Goal: Navigation & Orientation: Find specific page/section

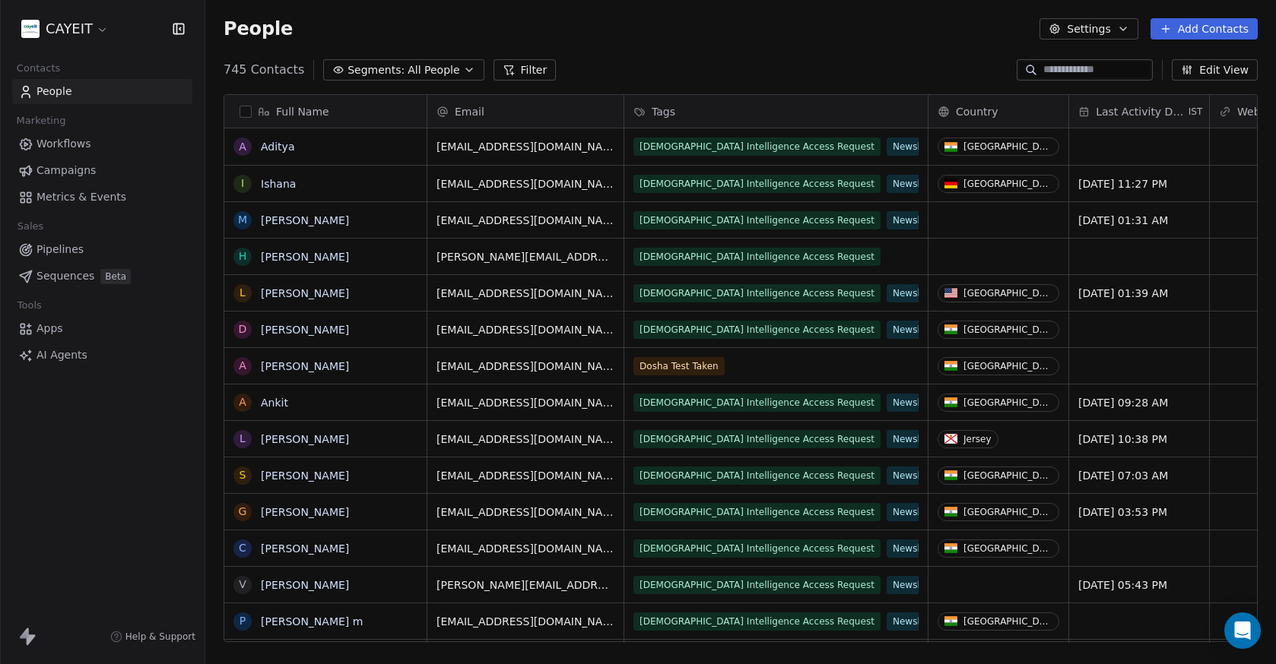
scroll to position [12, 12]
click at [88, 35] on html "CAYEIT Contacts People Marketing Workflows Campaigns Metrics & Events Sales Pip…" at bounding box center [638, 332] width 1276 height 664
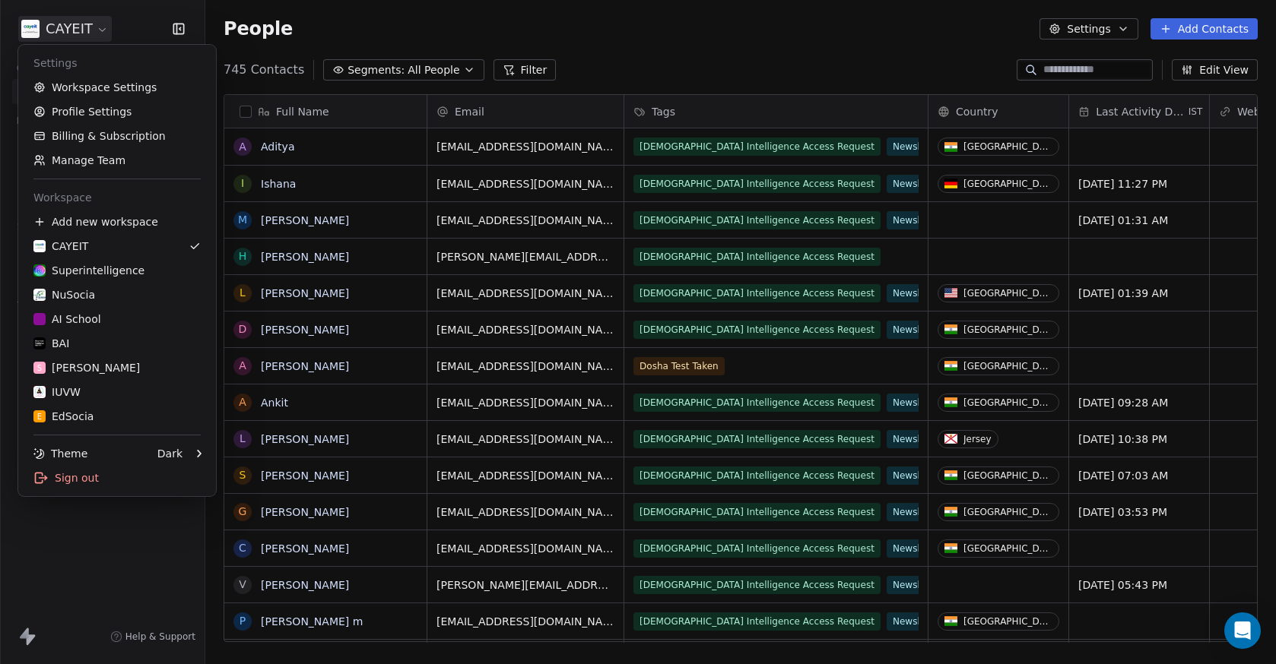
scroll to position [573, 1059]
click at [94, 353] on link "BAI" at bounding box center [116, 343] width 185 height 24
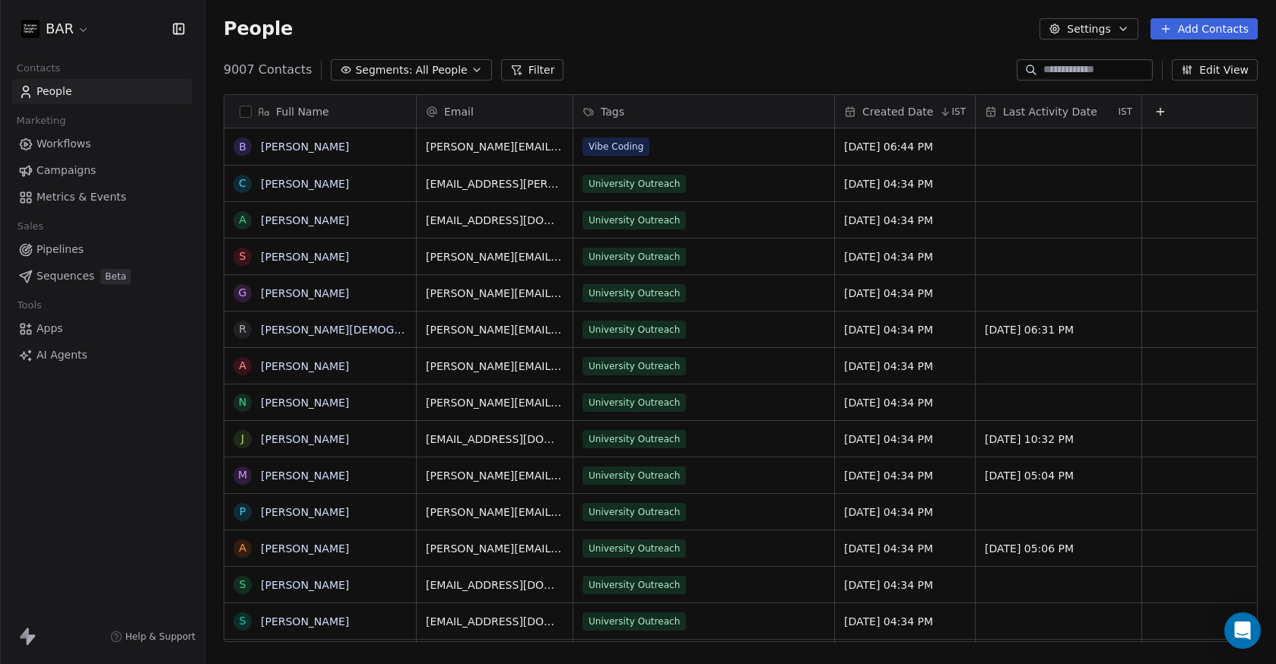
scroll to position [573, 1059]
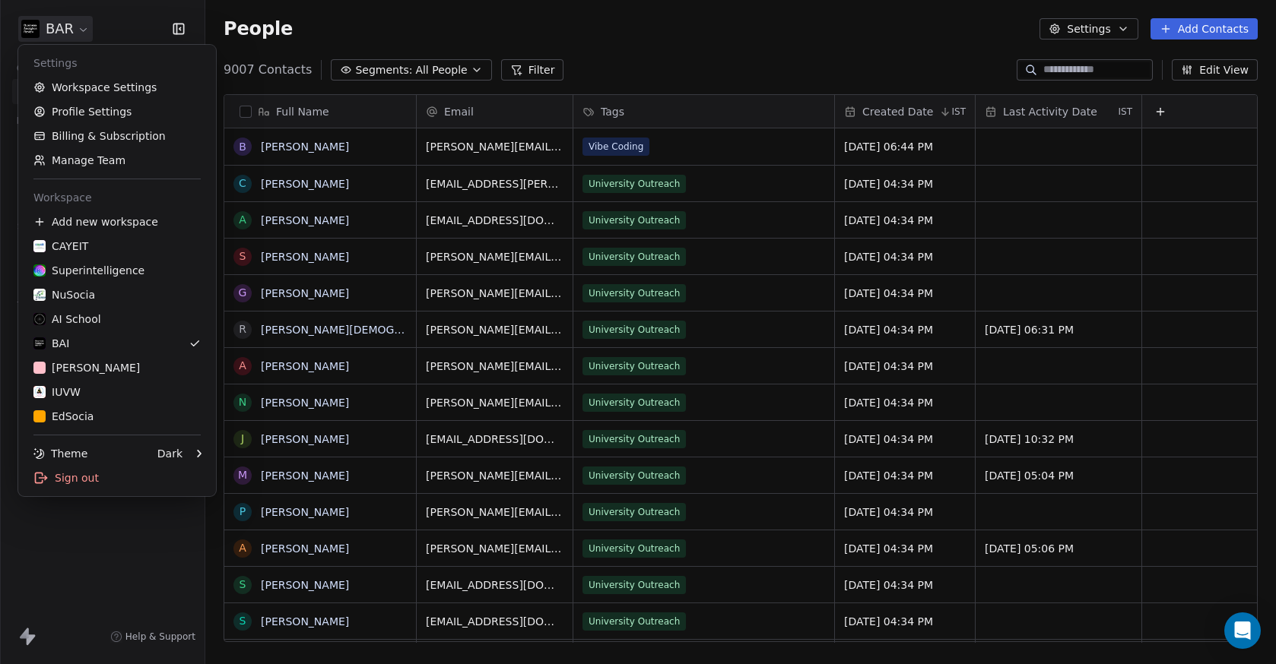
click at [86, 24] on html "BAR Contacts People Marketing Workflows Campaigns Metrics & Events Sales Pipeli…" at bounding box center [638, 332] width 1276 height 664
click at [90, 278] on link "Superintelligence" at bounding box center [116, 270] width 185 height 24
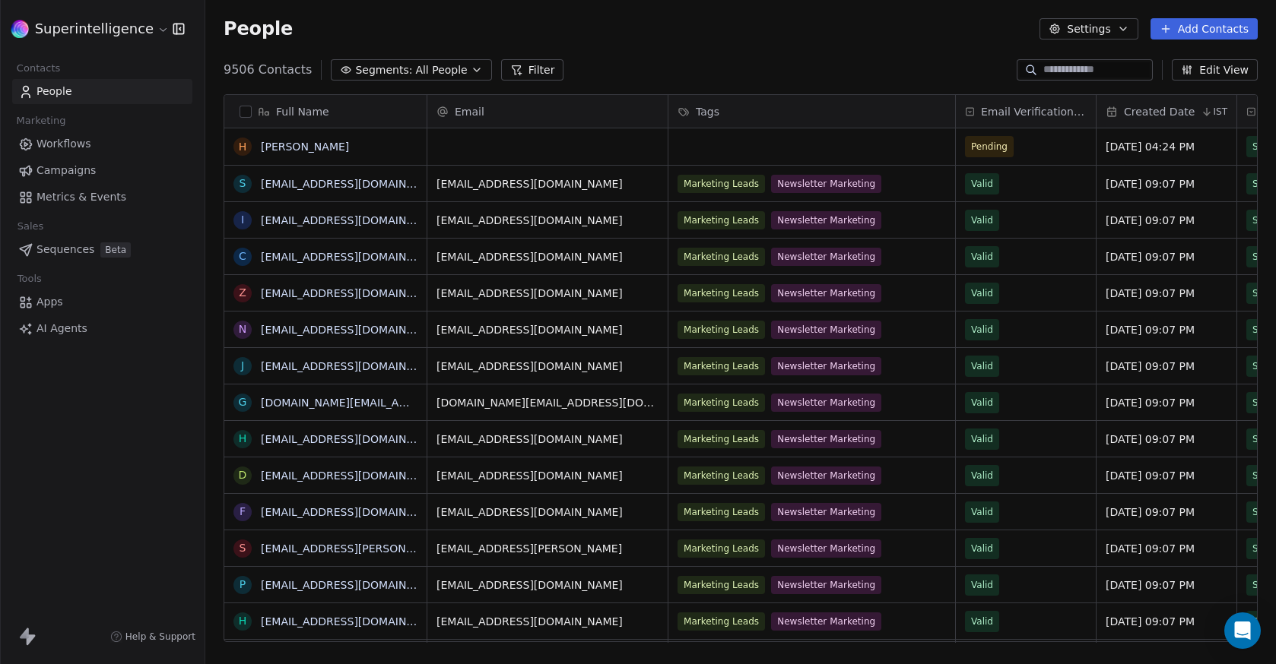
scroll to position [573, 1059]
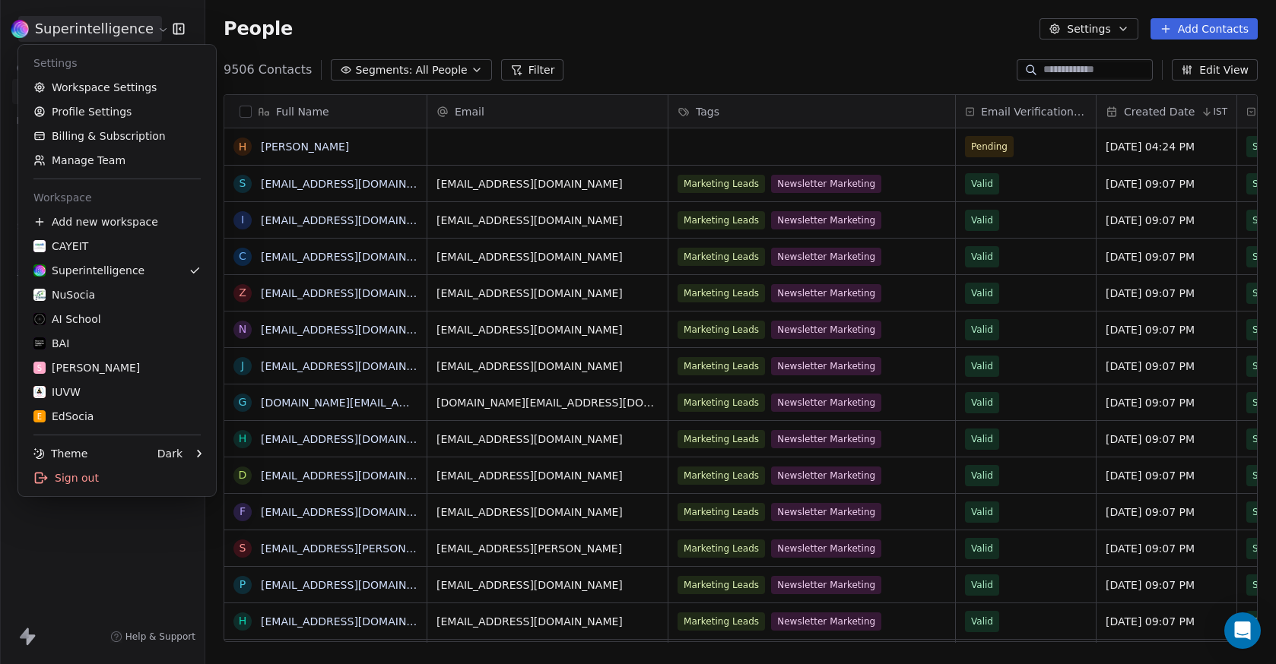
click at [102, 41] on html "Superintelligence Contacts People Marketing Workflows Campaigns Metrics & Event…" at bounding box center [638, 332] width 1276 height 664
click at [95, 350] on div "BAI" at bounding box center [116, 343] width 167 height 15
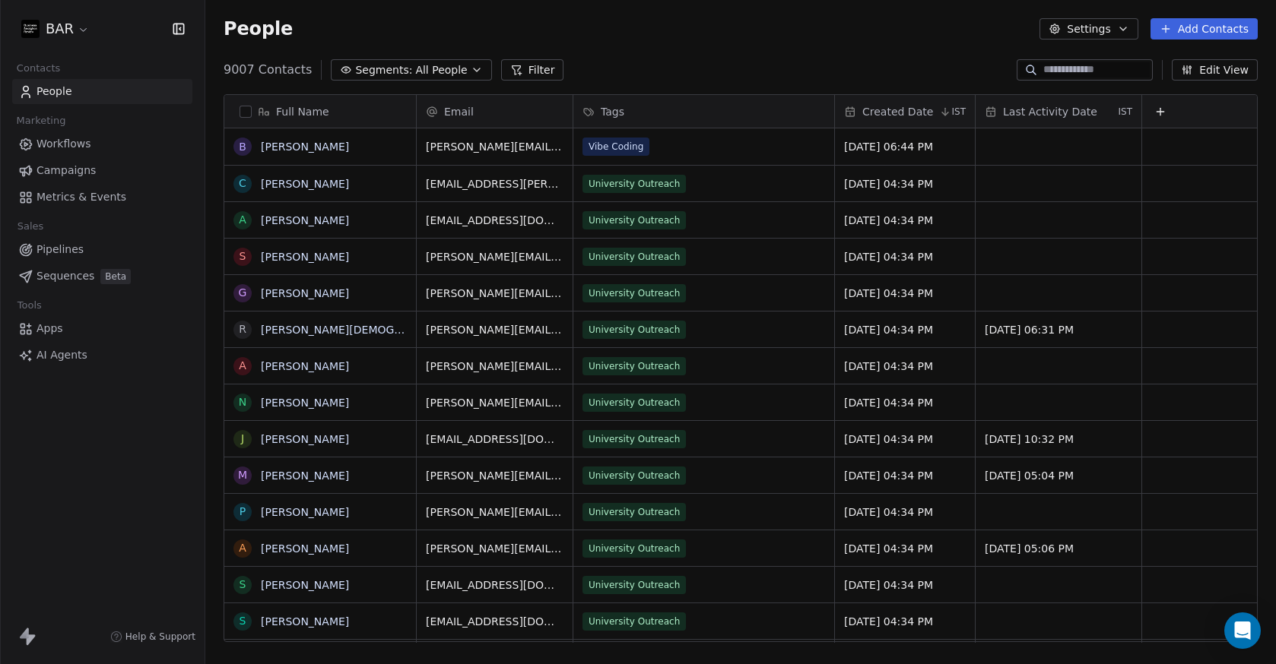
scroll to position [573, 1059]
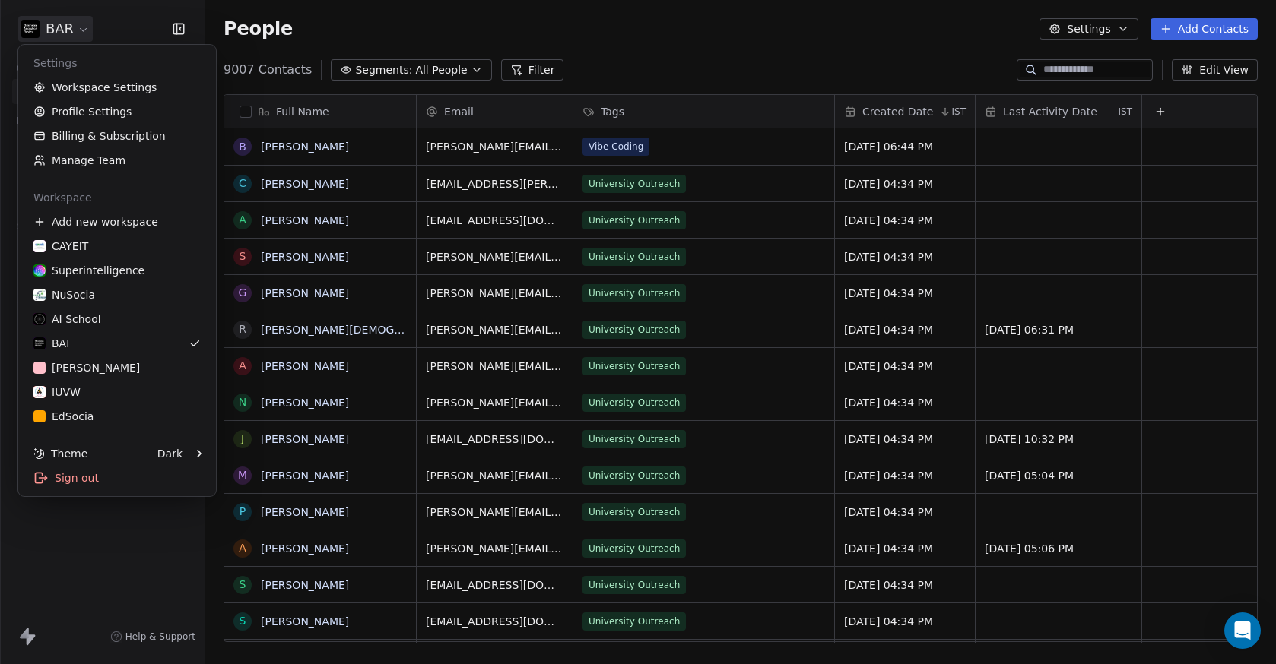
click at [80, 29] on html "BAR Contacts People Marketing Workflows Campaigns Metrics & Events Sales Pipeli…" at bounding box center [638, 332] width 1276 height 664
click at [224, 450] on div "Light" at bounding box center [268, 454] width 102 height 24
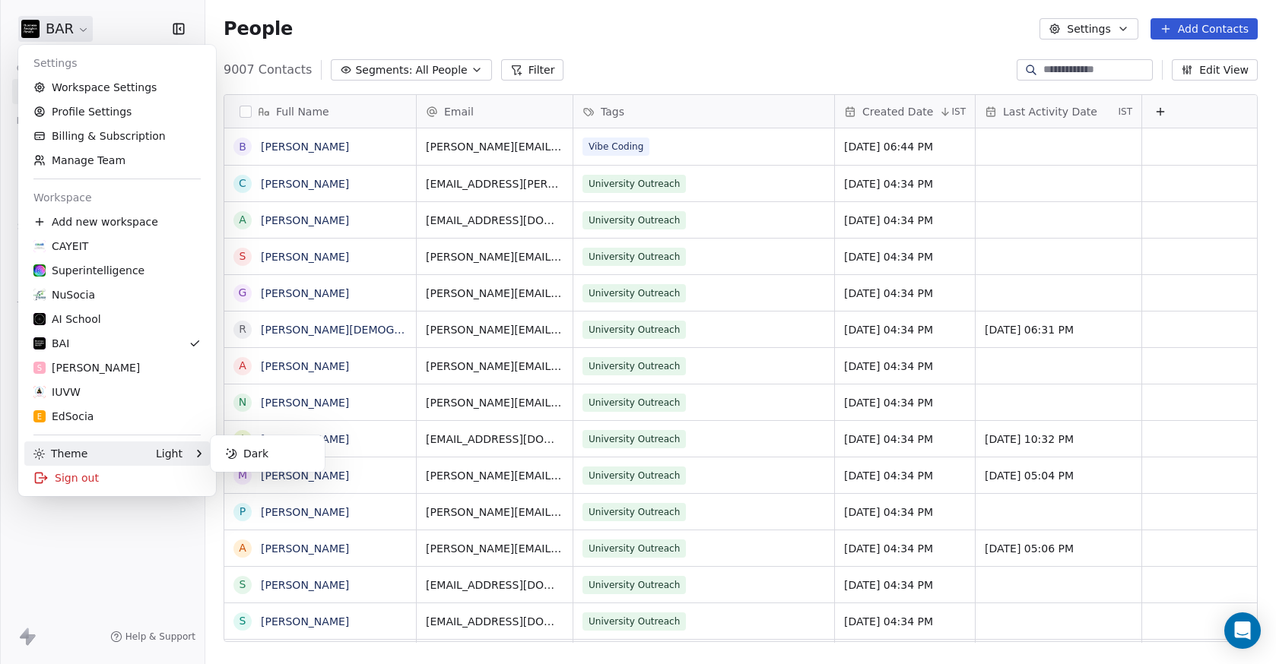
click at [688, 34] on html "BAR Contacts People Marketing Workflows Campaigns Metrics & Events Sales Pipeli…" at bounding box center [638, 332] width 1276 height 664
